Goal: Find specific page/section: Find specific page/section

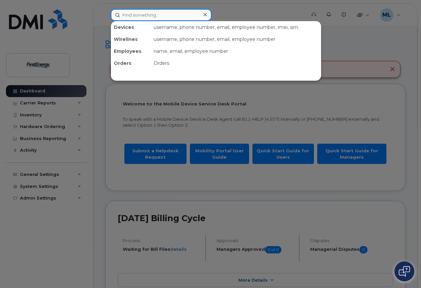
click at [140, 17] on input at bounding box center [161, 15] width 101 height 12
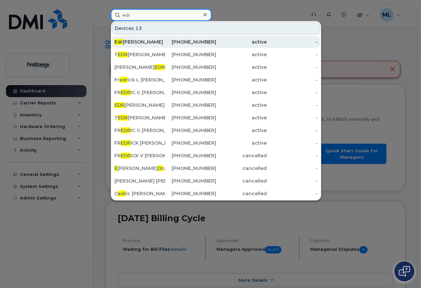
type input "edr"
click at [144, 41] on div "Edr ian Tirene" at bounding box center [140, 42] width 51 height 7
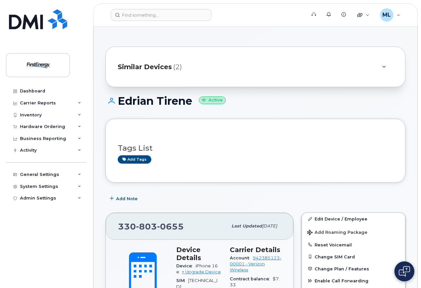
click at [388, 65] on div at bounding box center [384, 67] width 8 height 8
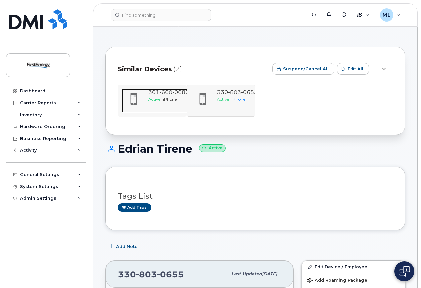
click at [169, 107] on div "301 660 0682 Active iPhone" at bounding box center [169, 101] width 46 height 24
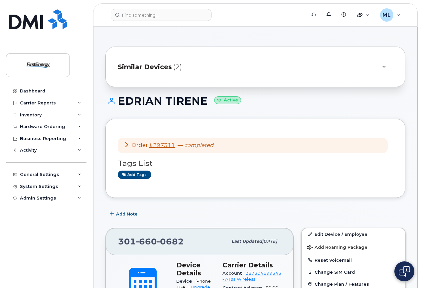
click at [383, 67] on icon at bounding box center [385, 67] width 4 height 4
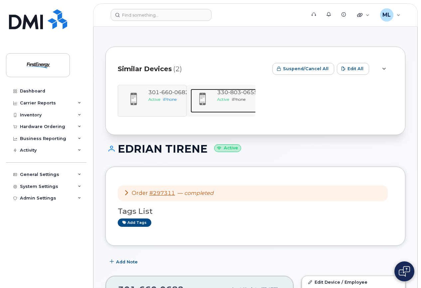
click at [246, 97] on span "iPhone" at bounding box center [239, 99] width 14 height 5
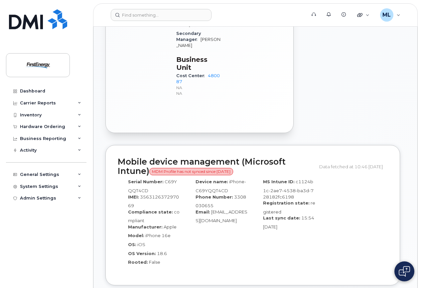
scroll to position [533, 0]
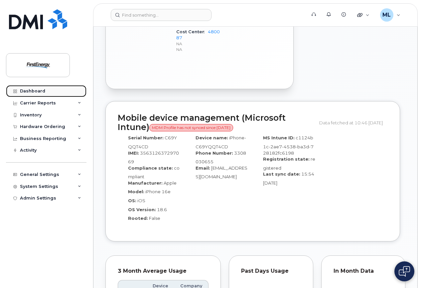
click at [38, 89] on div "Dashboard" at bounding box center [32, 91] width 25 height 5
